Goal: Task Accomplishment & Management: Use online tool/utility

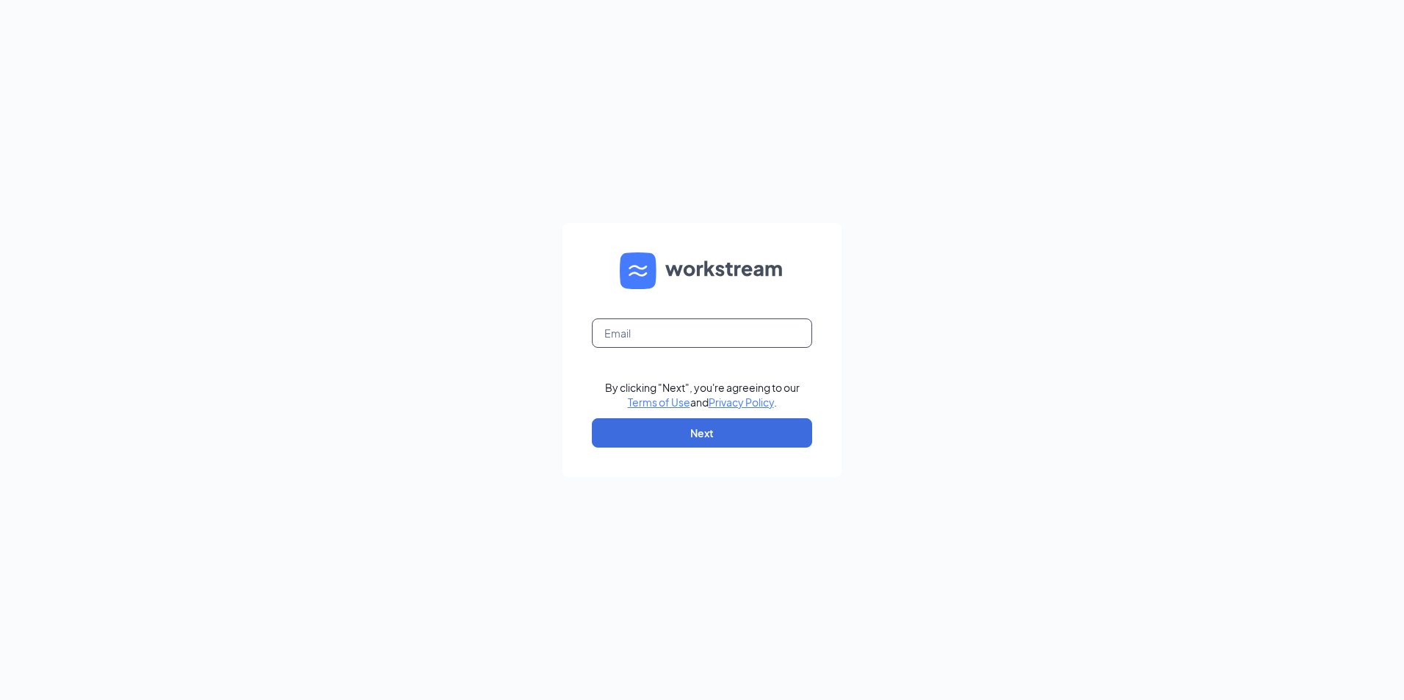
click at [709, 342] on input "text" at bounding box center [702, 333] width 220 height 29
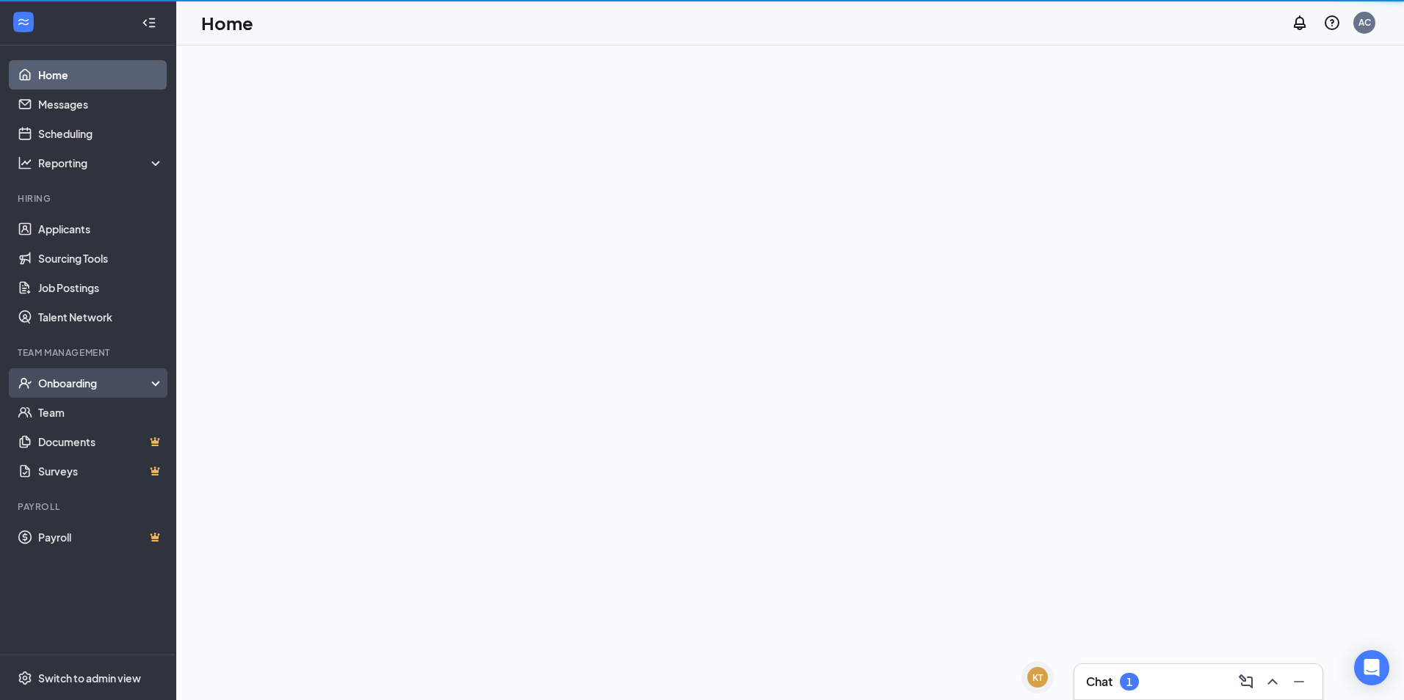
click at [84, 380] on div "Onboarding" at bounding box center [94, 383] width 113 height 15
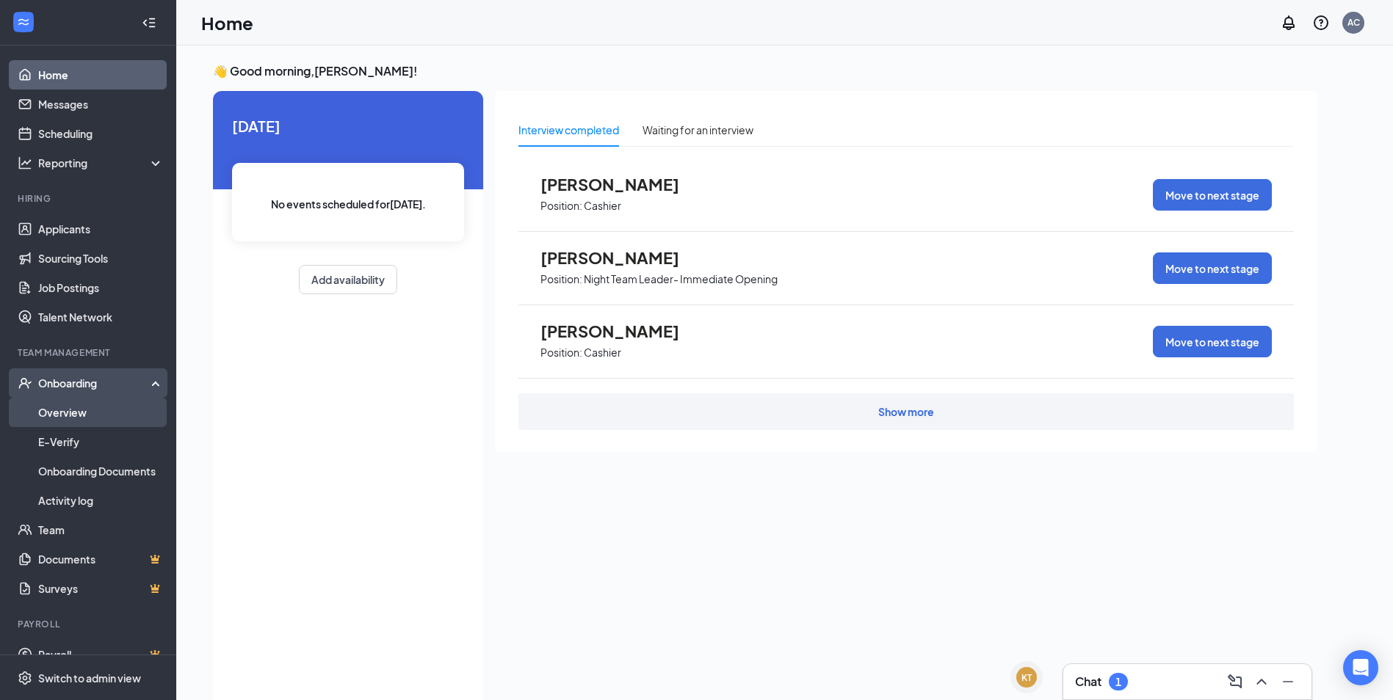
click at [84, 417] on link "Overview" at bounding box center [101, 412] width 126 height 29
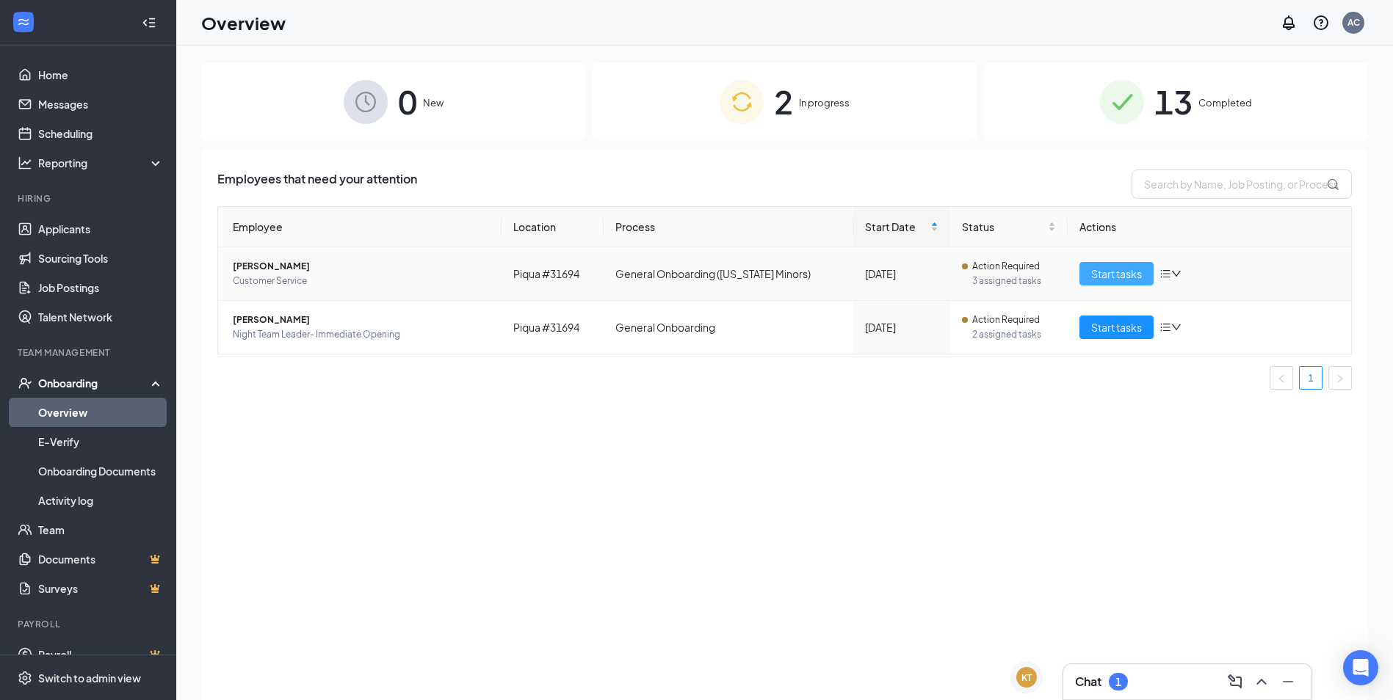
click at [1110, 272] on span "Start tasks" at bounding box center [1116, 274] width 51 height 16
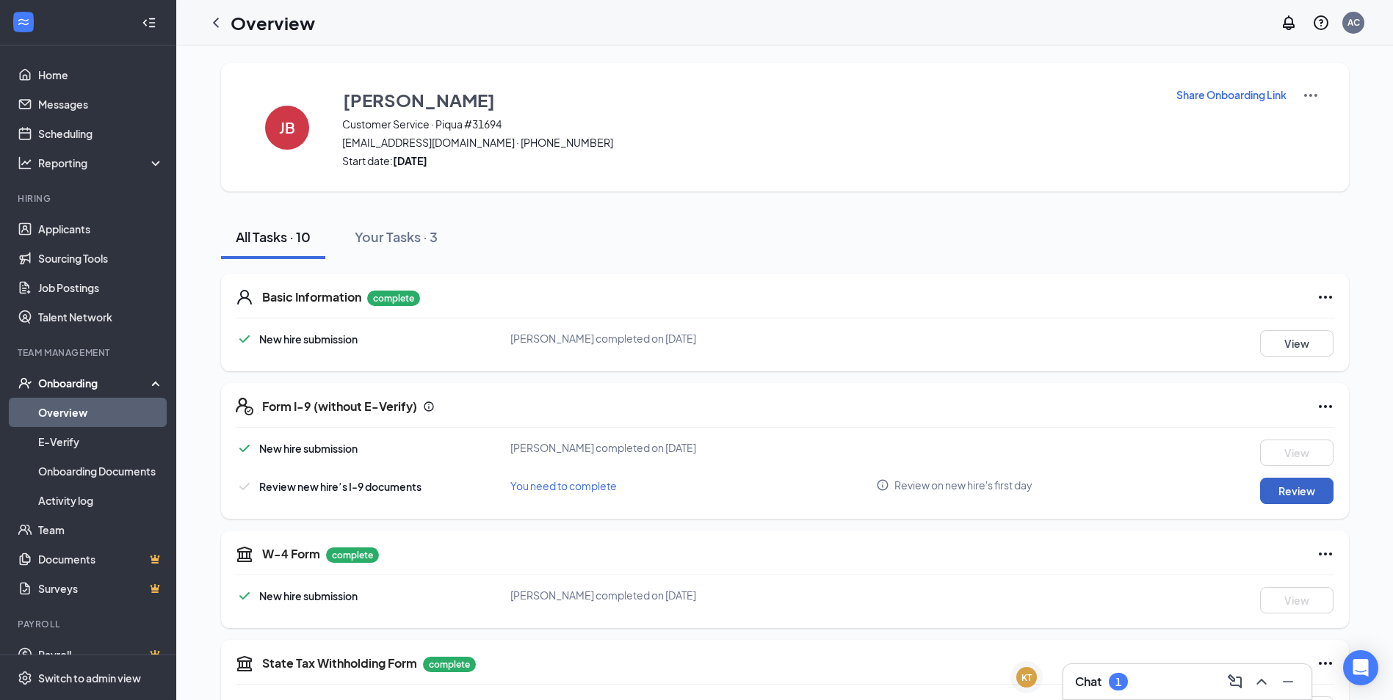
click at [1276, 491] on button "Review" at bounding box center [1296, 491] width 73 height 26
